Goal: Information Seeking & Learning: Learn about a topic

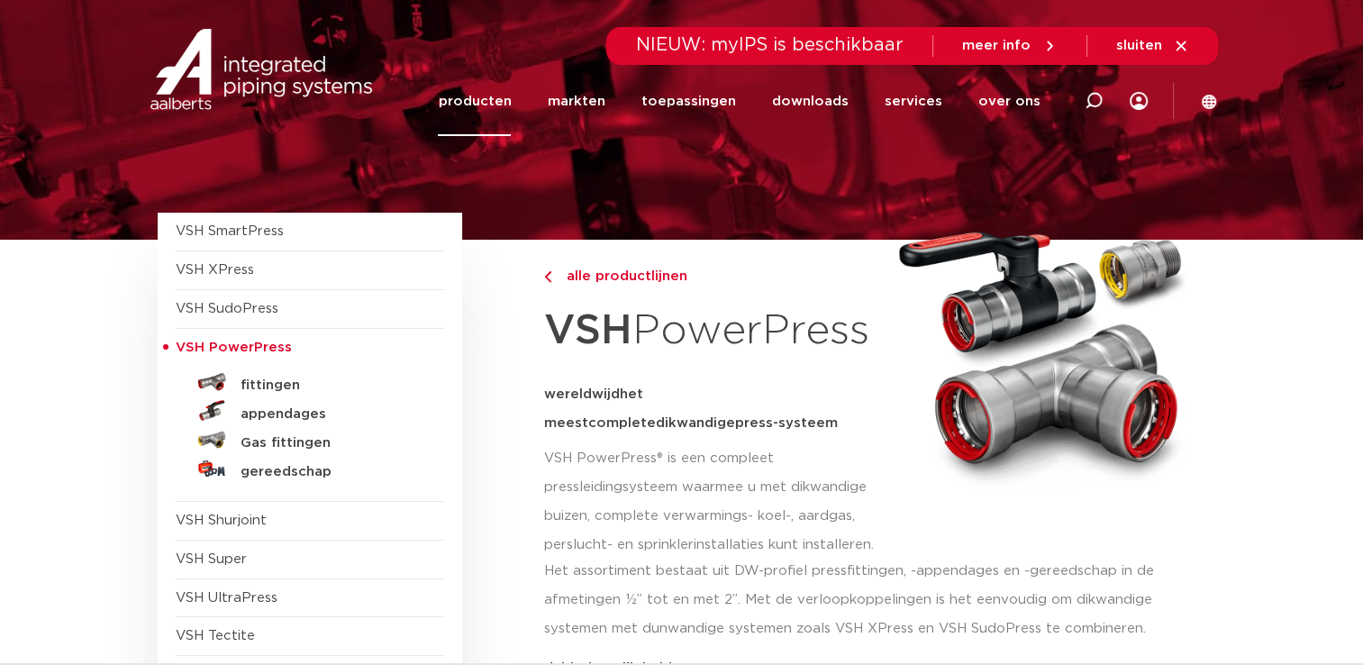
scroll to position [150, 0]
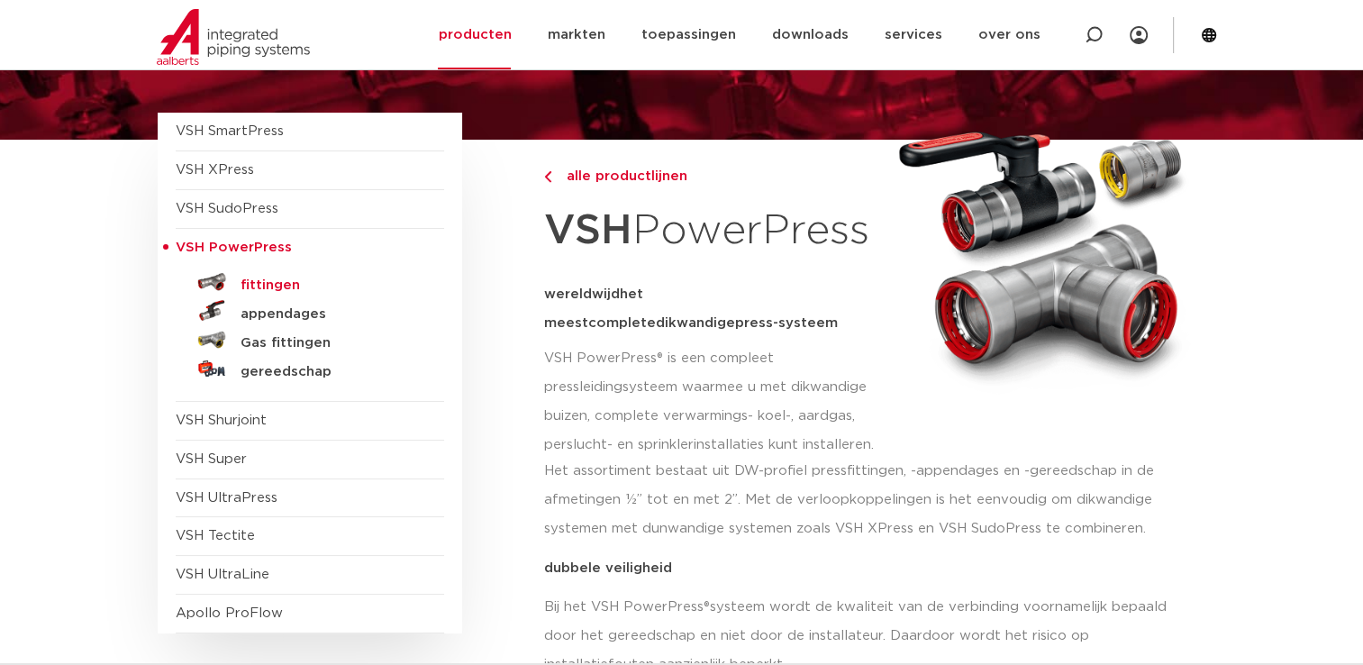
click at [267, 279] on h5 "fittingen" at bounding box center [330, 285] width 178 height 16
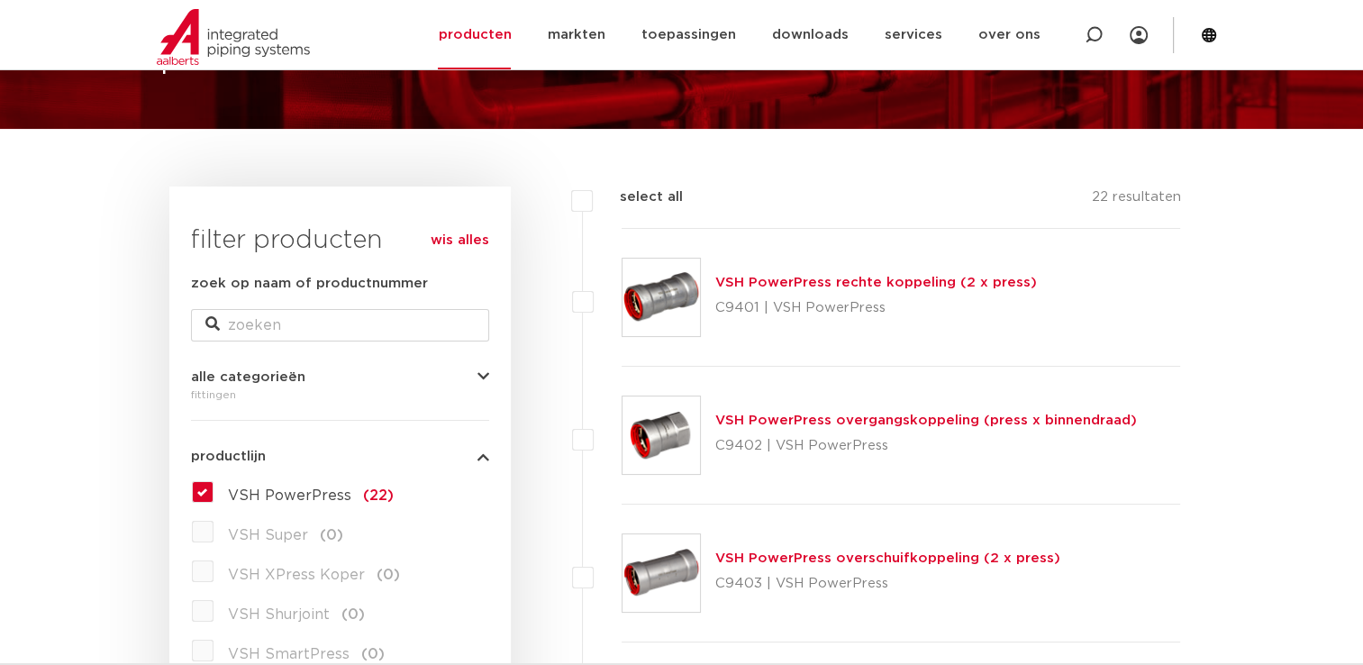
scroll to position [300, 0]
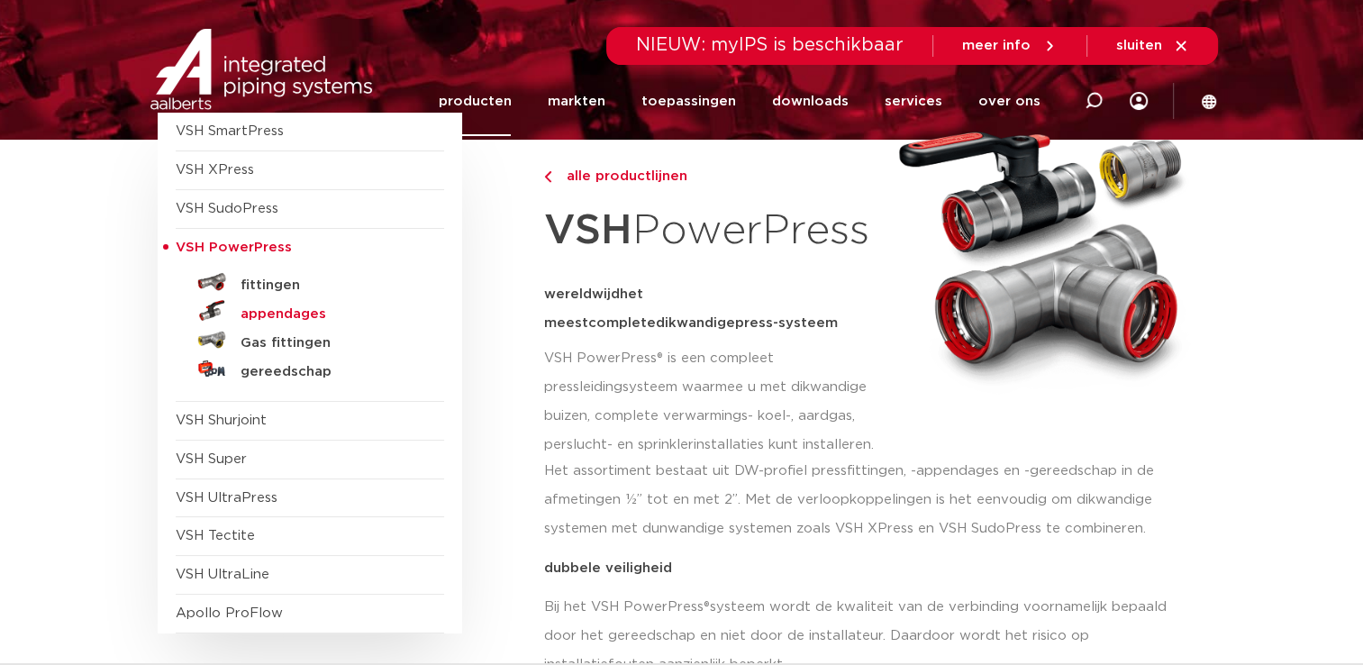
click at [274, 312] on h5 "appendages" at bounding box center [330, 314] width 178 height 16
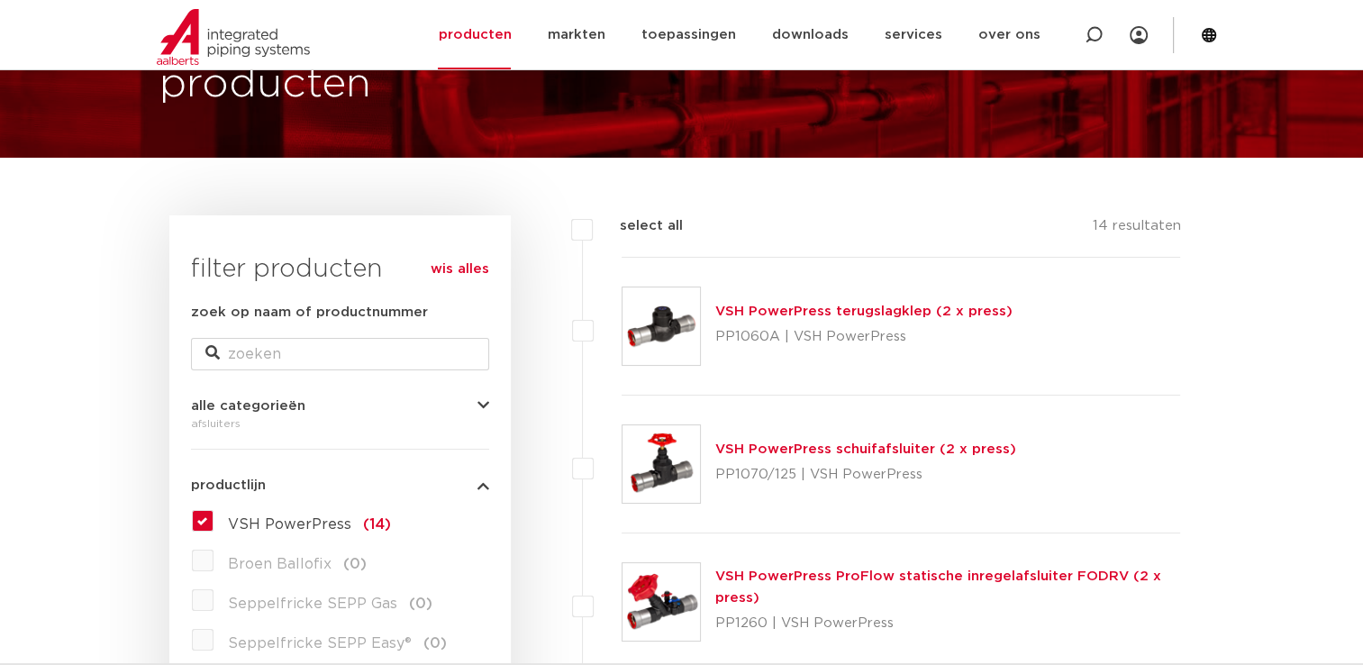
scroll to position [150, 0]
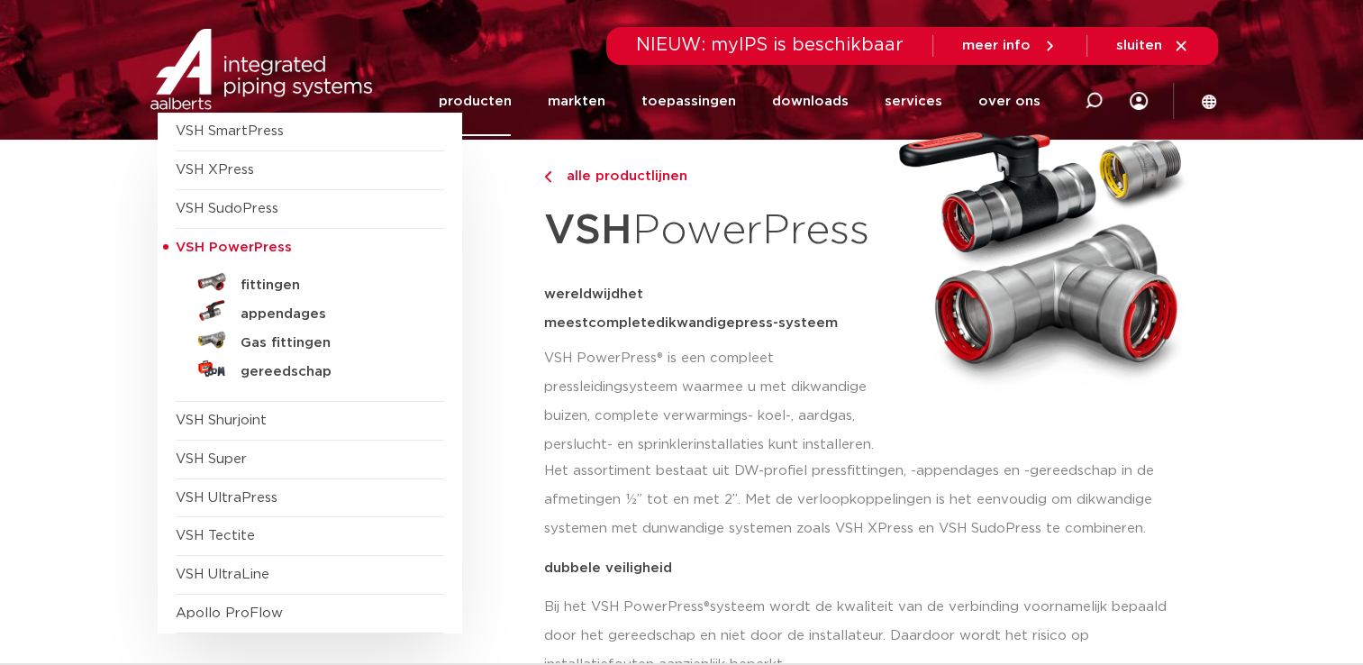
drag, startPoint x: 878, startPoint y: 232, endPoint x: 854, endPoint y: 227, distance: 24.7
click at [854, 227] on h1 "VSH PowerPress" at bounding box center [713, 230] width 338 height 69
drag, startPoint x: 854, startPoint y: 227, endPoint x: 768, endPoint y: 216, distance: 86.3
click at [802, 243] on h1 "VSH PowerPress" at bounding box center [713, 230] width 338 height 69
click at [272, 372] on h5 "gereedschap" at bounding box center [330, 372] width 178 height 16
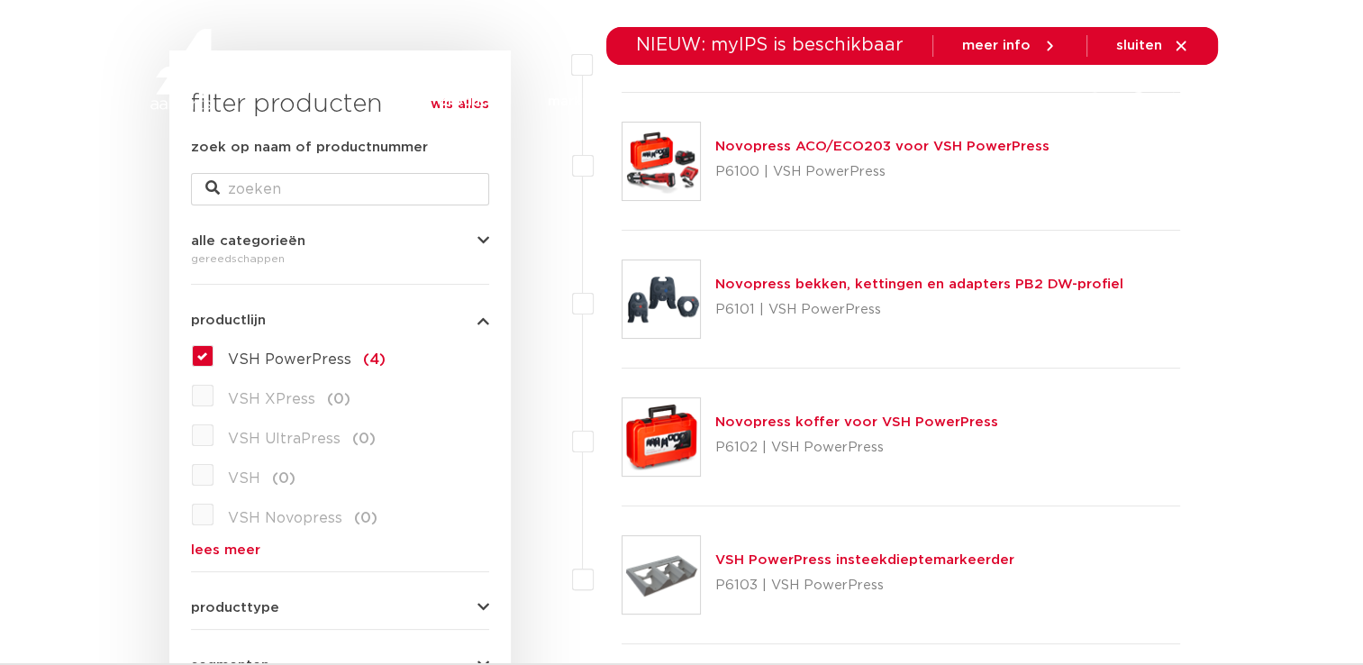
scroll to position [300, 0]
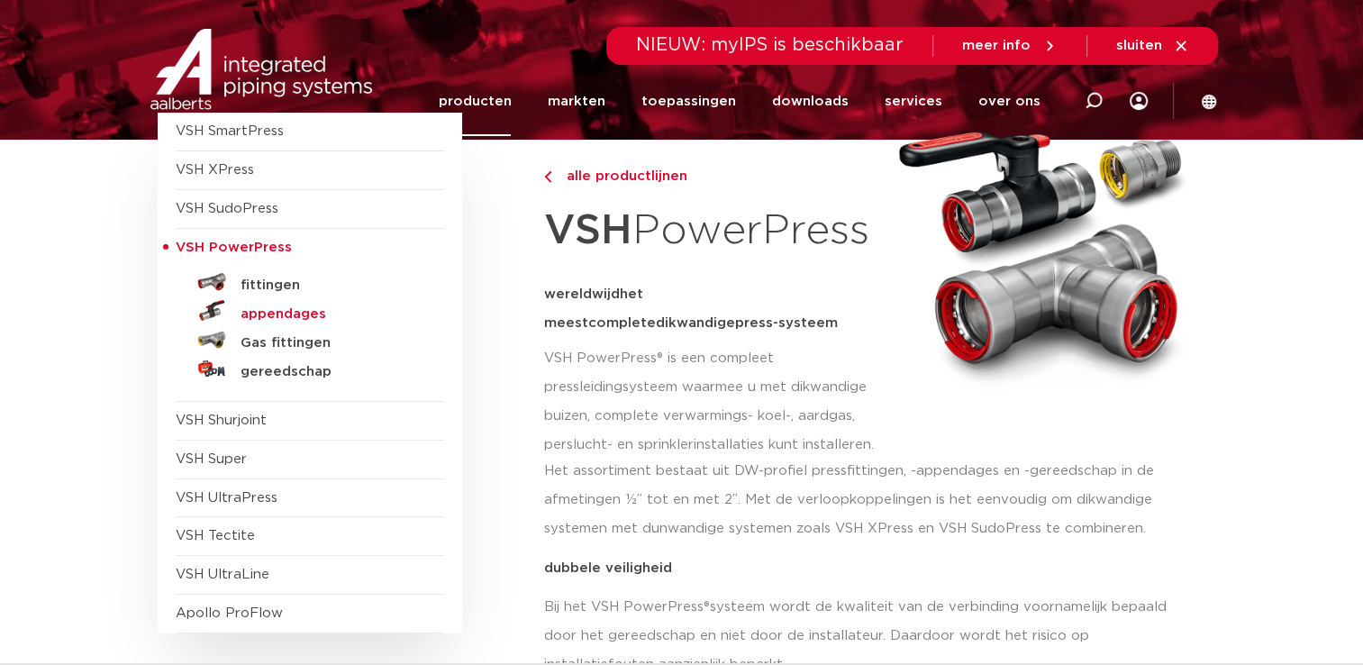
click at [267, 311] on h5 "appendages" at bounding box center [330, 314] width 178 height 16
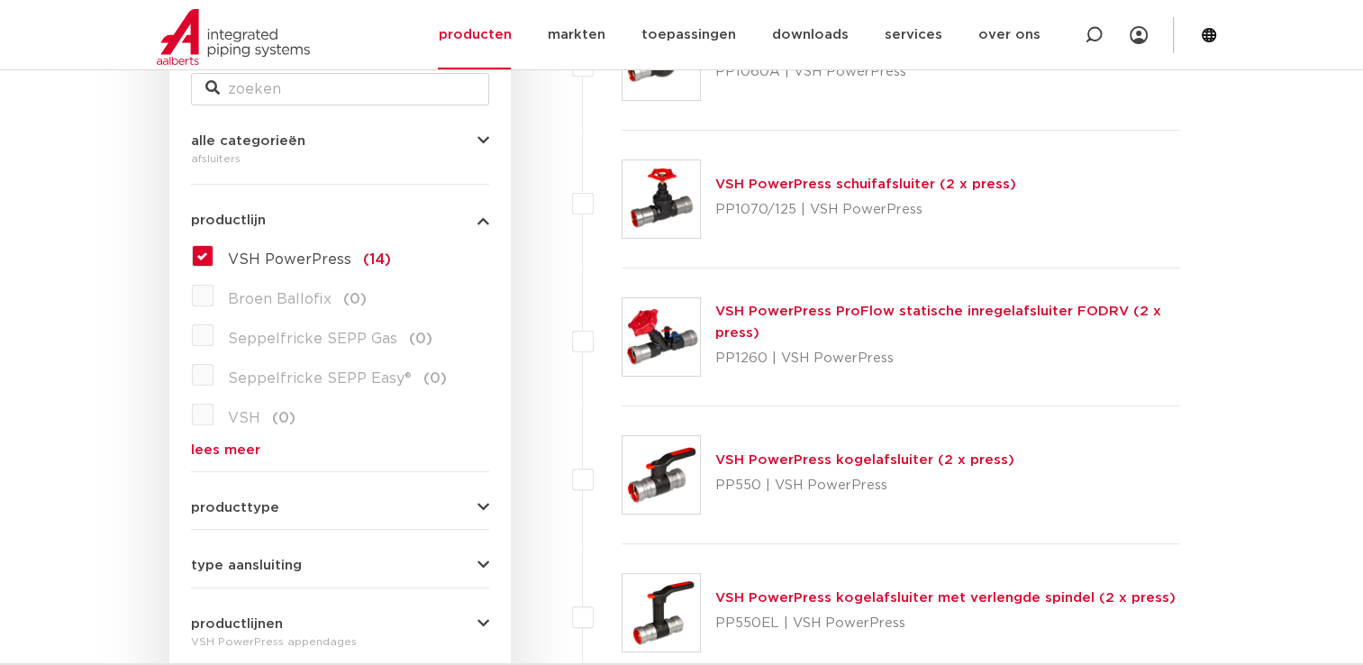
scroll to position [450, 0]
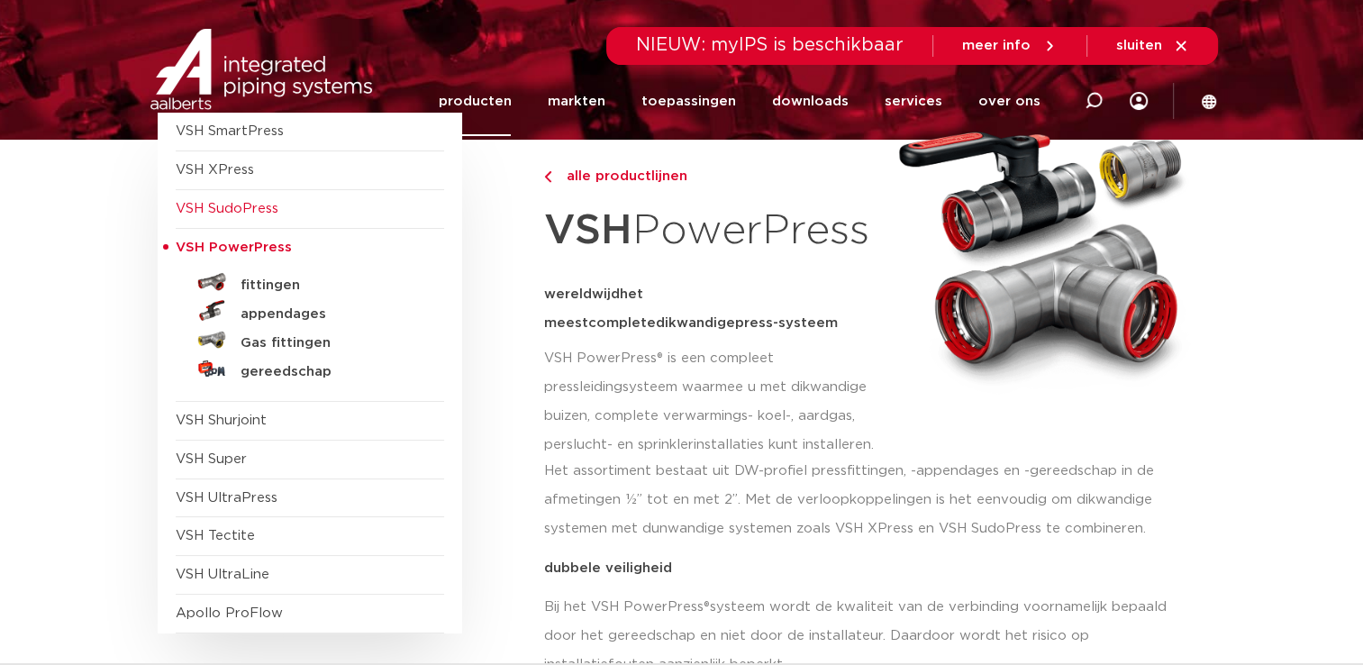
click at [220, 207] on span "VSH SudoPress" at bounding box center [227, 209] width 103 height 14
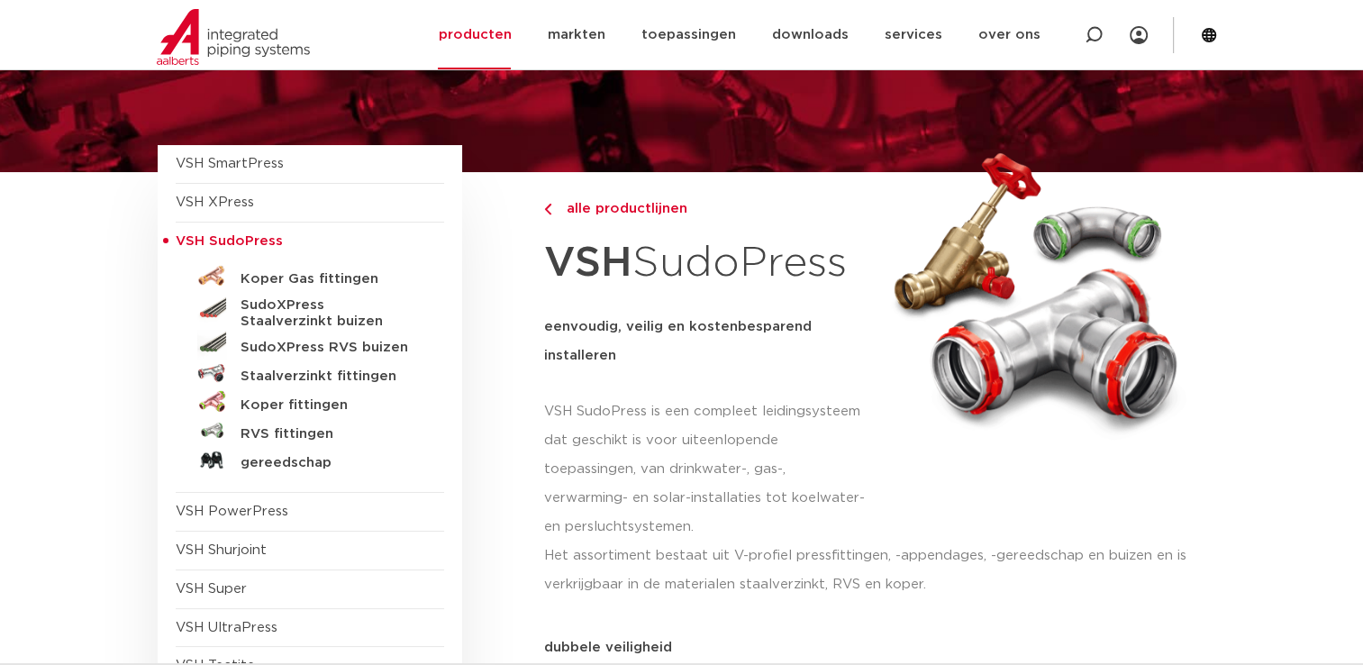
scroll to position [150, 0]
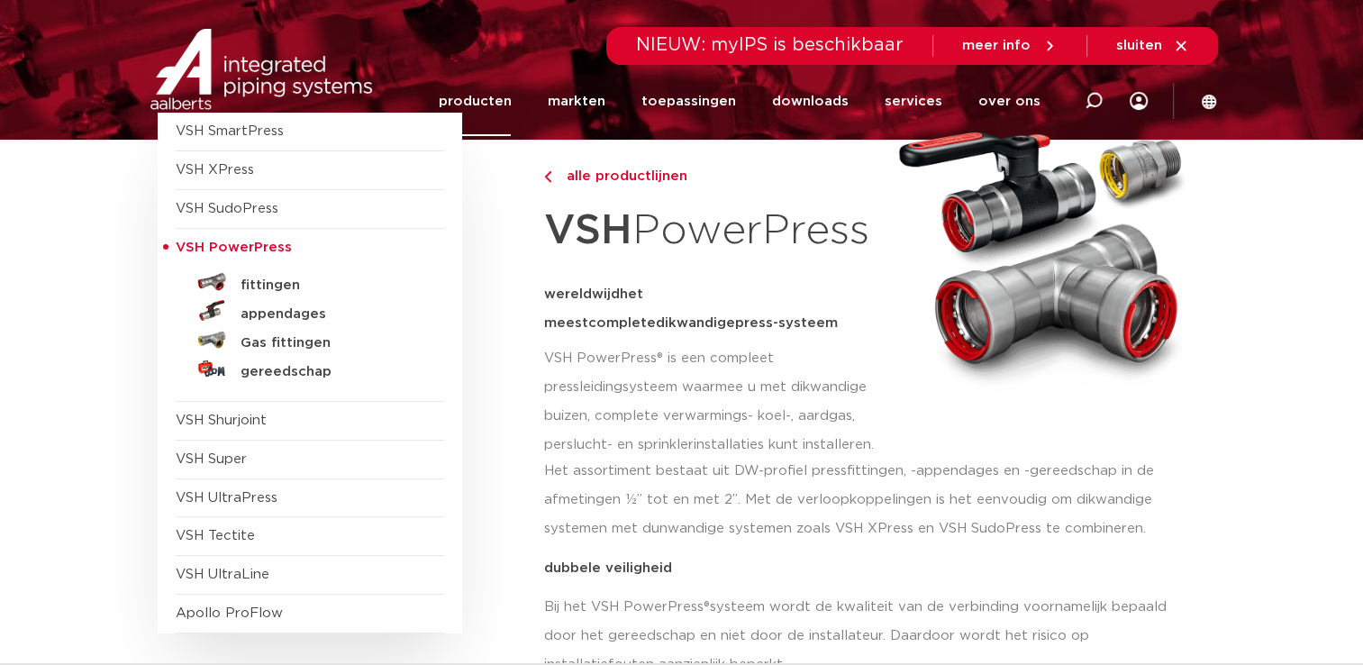
scroll to position [150, 0]
click at [226, 171] on span "VSH XPress" at bounding box center [215, 170] width 78 height 14
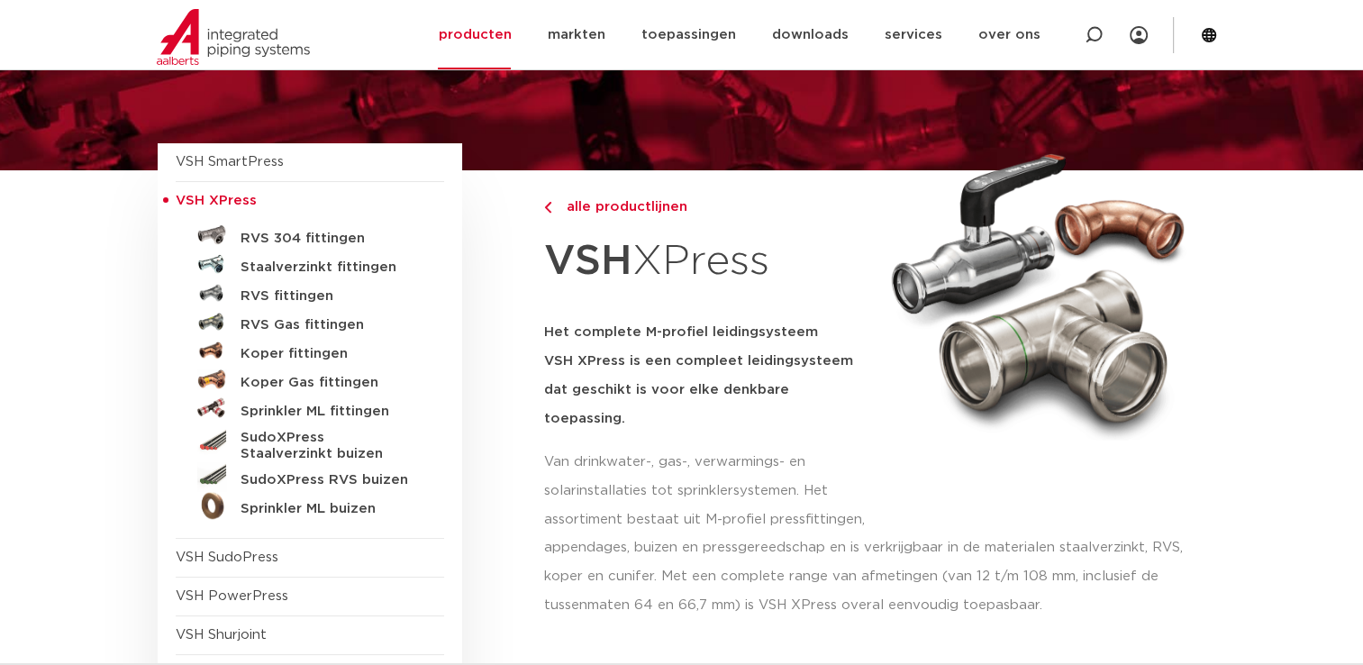
scroll to position [150, 0]
